Goal: Task Accomplishment & Management: Manage account settings

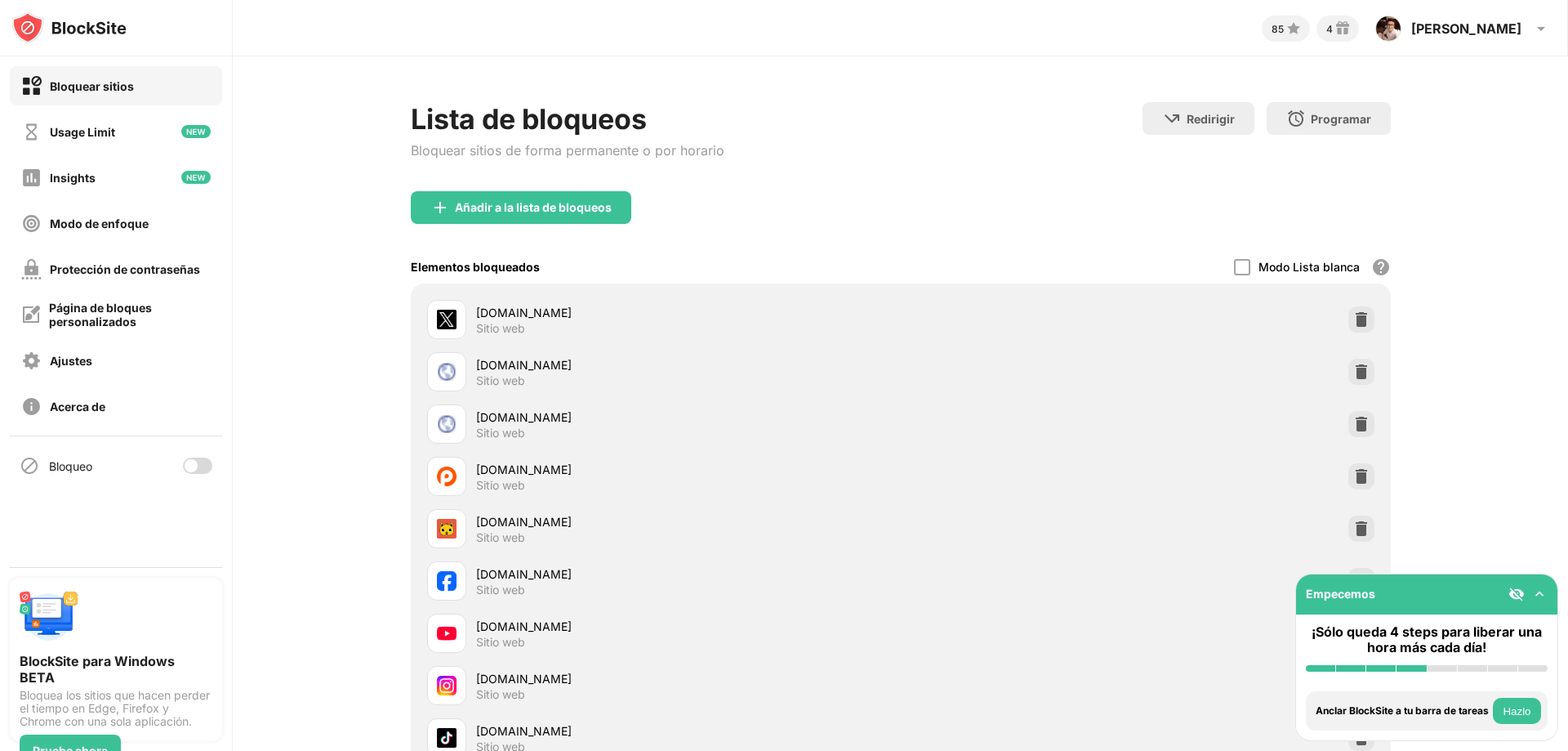
click at [194, 463] on div at bounding box center [191, 465] width 13 height 13
click at [182, 466] on div "Bloqueo" at bounding box center [116, 465] width 212 height 39
click at [195, 464] on div at bounding box center [197, 466] width 29 height 16
